Goal: Information Seeking & Learning: Understand process/instructions

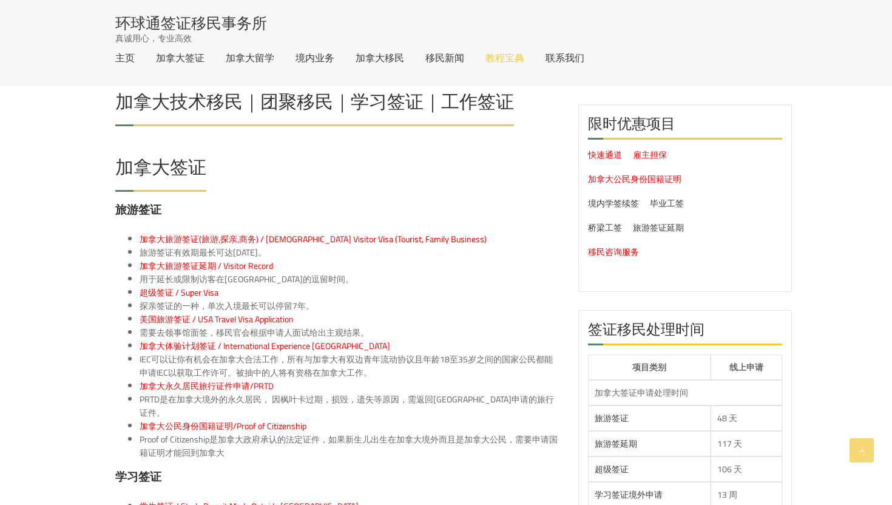
click at [507, 61] on link "教程宝典" at bounding box center [505, 58] width 39 height 10
click at [507, 59] on link "教程宝典" at bounding box center [505, 58] width 39 height 10
click at [465, 214] on h3 "旅游签证" at bounding box center [337, 212] width 445 height 23
click at [503, 59] on link "教程宝典" at bounding box center [505, 58] width 39 height 10
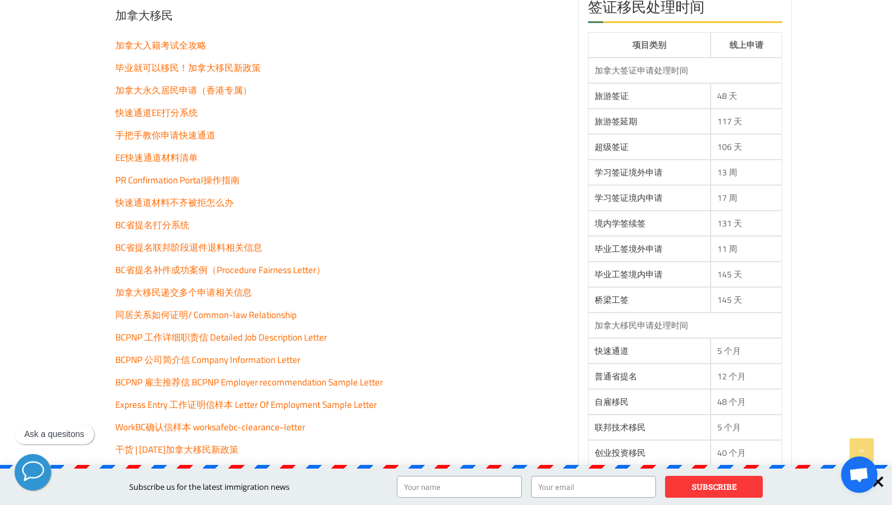
scroll to position [2203, 0]
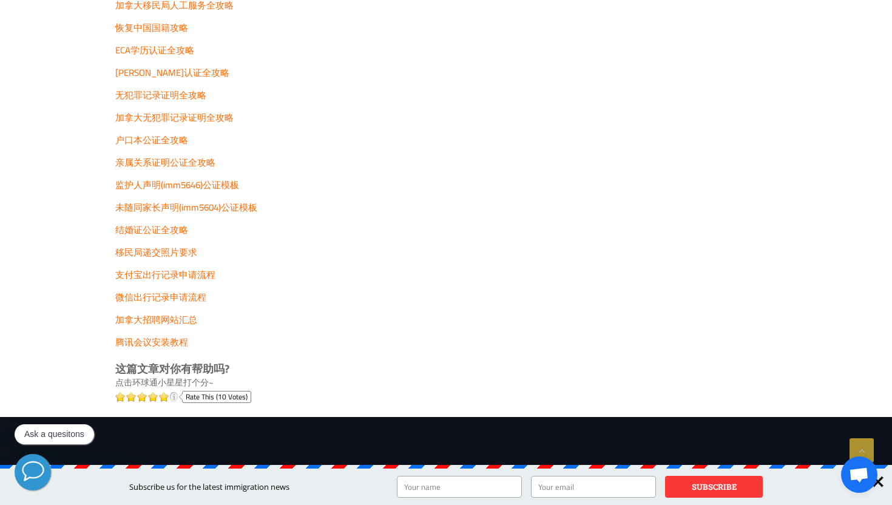
click at [186, 254] on span "移民局递交照片要求" at bounding box center [156, 252] width 82 height 18
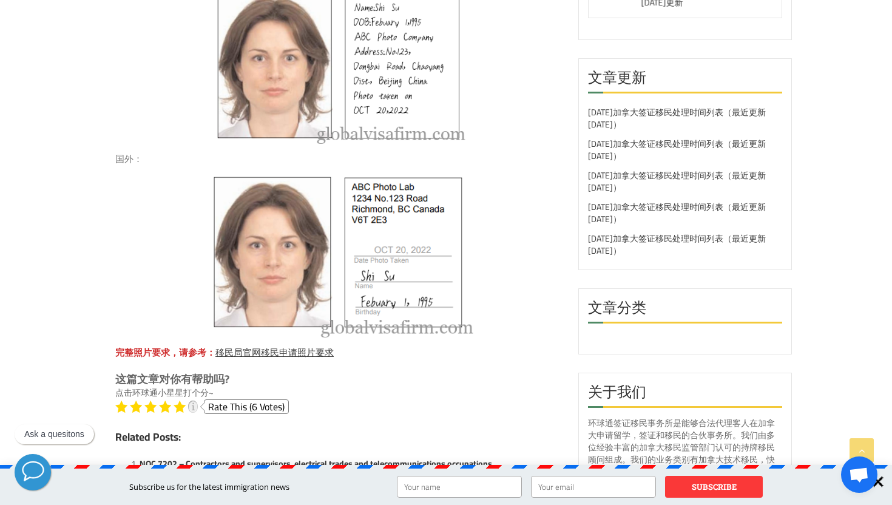
scroll to position [966, 0]
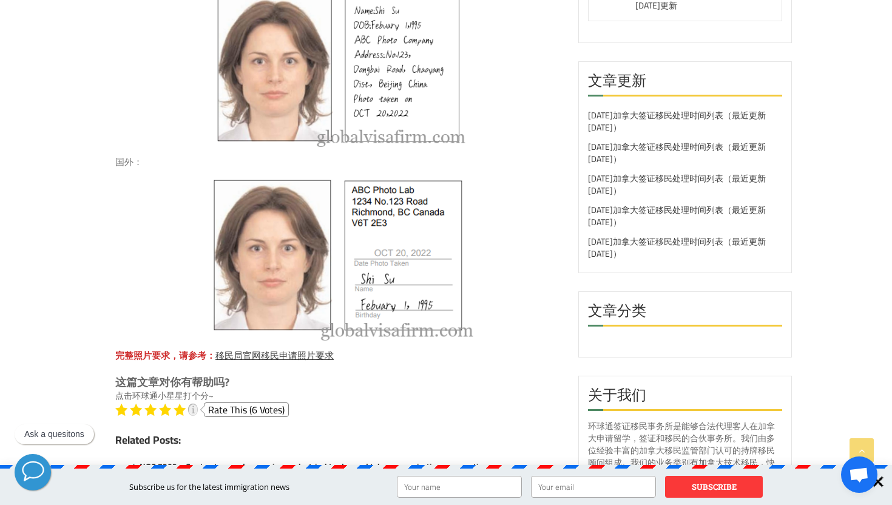
click at [519, 78] on div at bounding box center [337, 68] width 445 height 158
